Goal: Transaction & Acquisition: Register for event/course

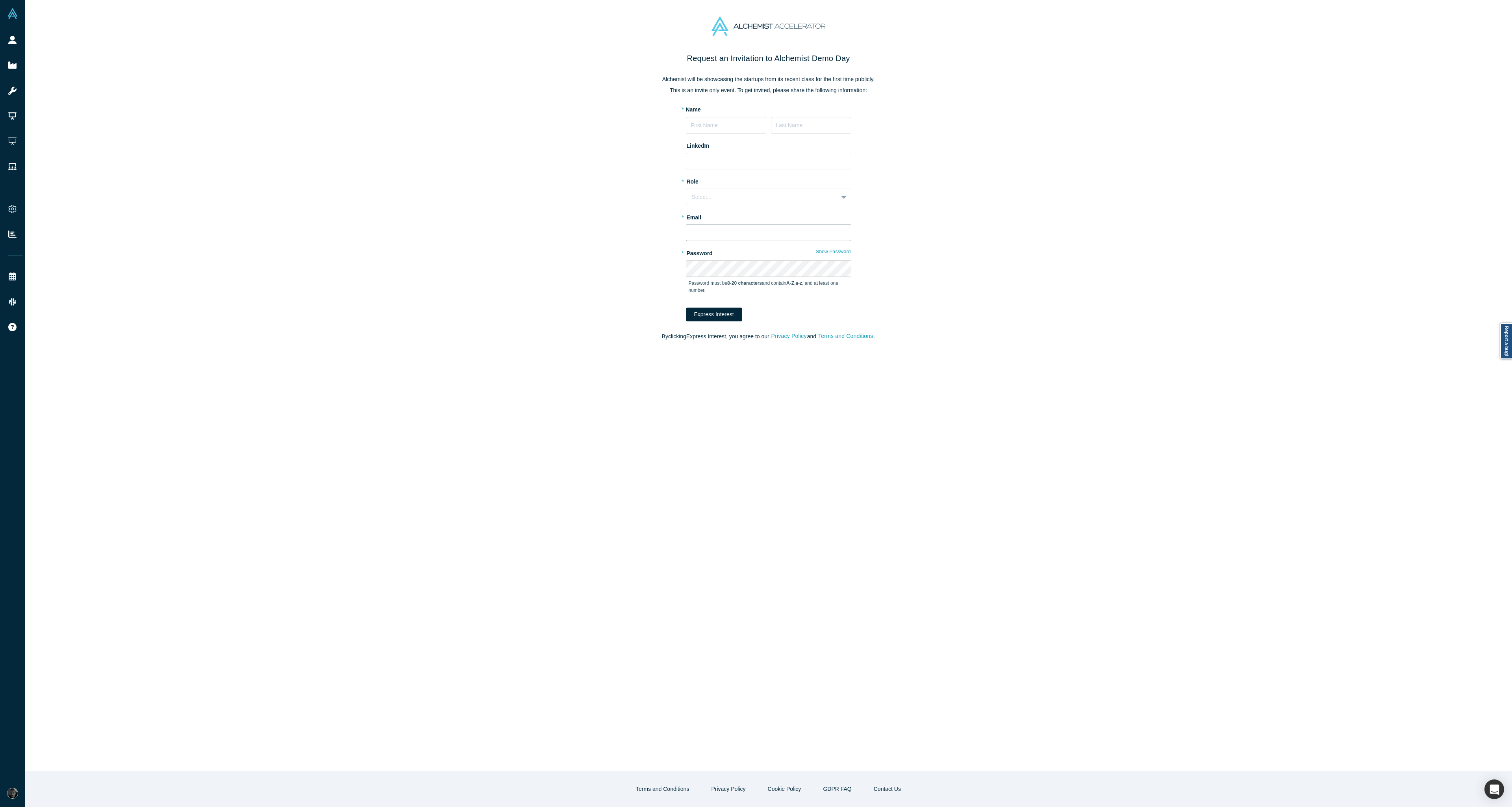
type input "[EMAIL_ADDRESS][DOMAIN_NAME]"
click at [772, 233] on input "[EMAIL_ADDRESS][DOMAIN_NAME]" at bounding box center [769, 232] width 166 height 16
click at [964, 209] on div "Request an Invitation to Alchemist Demo Day Alchemist will be showcasing the st…" at bounding box center [768, 411] width 1487 height 718
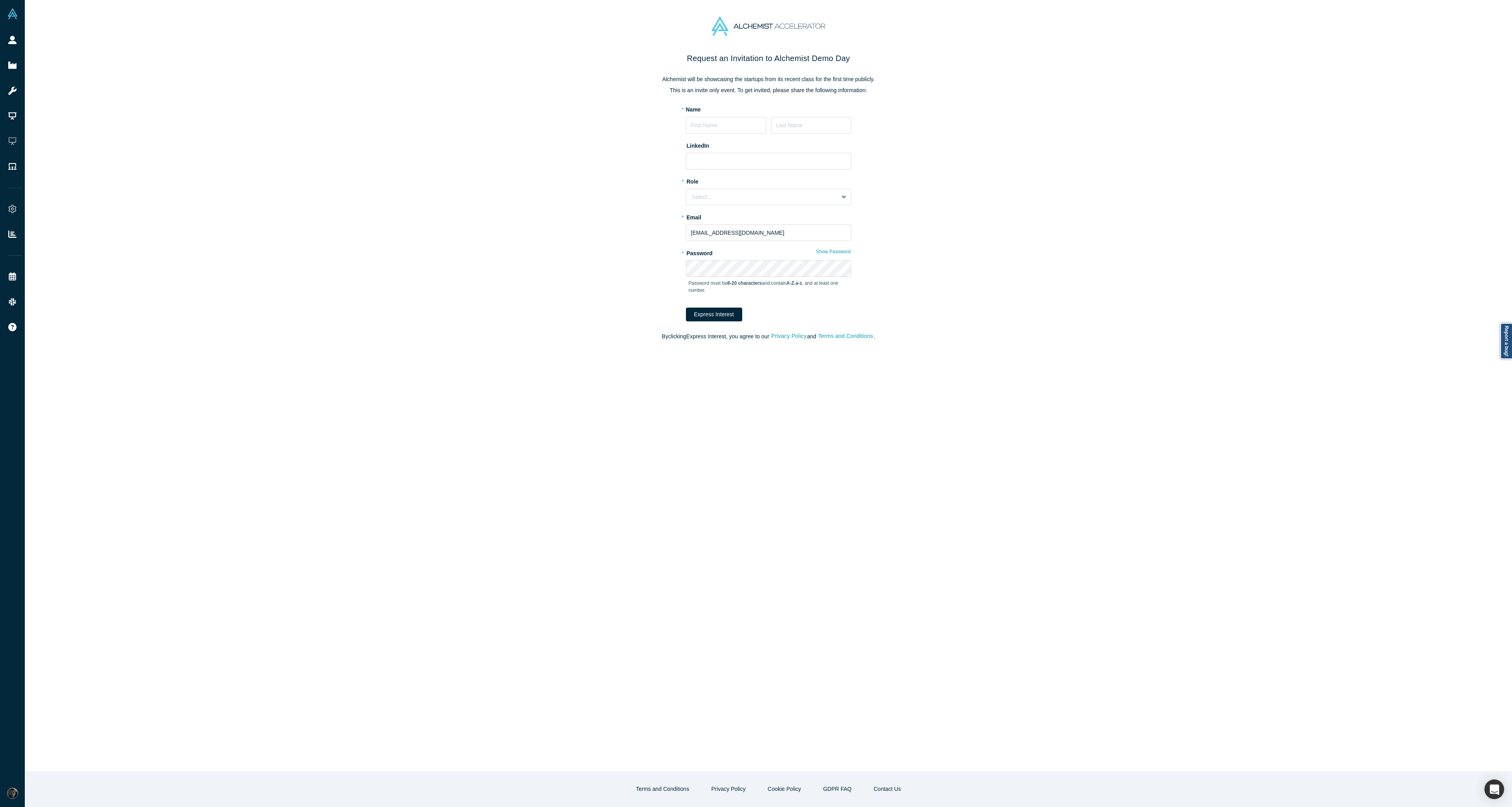
click at [1018, 237] on div "Request an Invitation to Alchemist Demo Day Alchemist will be showcasing the st…" at bounding box center [768, 411] width 1487 height 718
